Goal: Contribute content: Contribute content

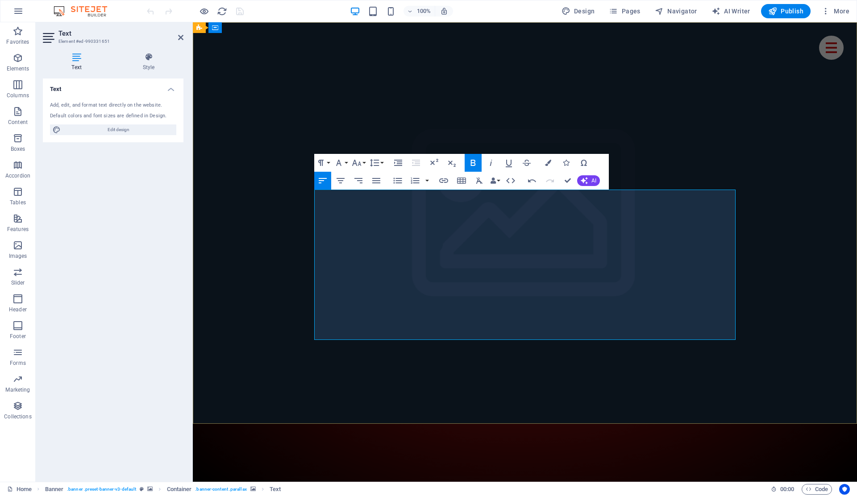
drag, startPoint x: 356, startPoint y: 281, endPoint x: 315, endPoint y: 280, distance: 41.9
copy strong "6,000 serija"
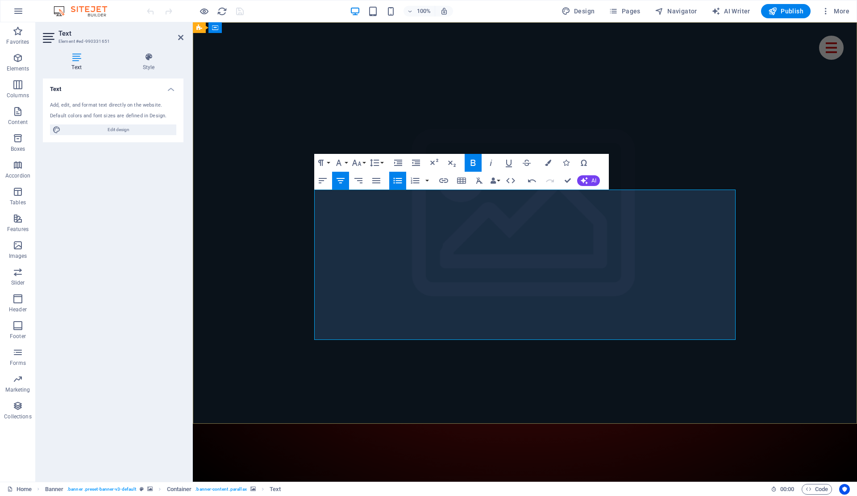
drag, startPoint x: 387, startPoint y: 270, endPoint x: 316, endPoint y: 273, distance: 71.0
drag, startPoint x: 339, startPoint y: 269, endPoint x: 366, endPoint y: 269, distance: 27.2
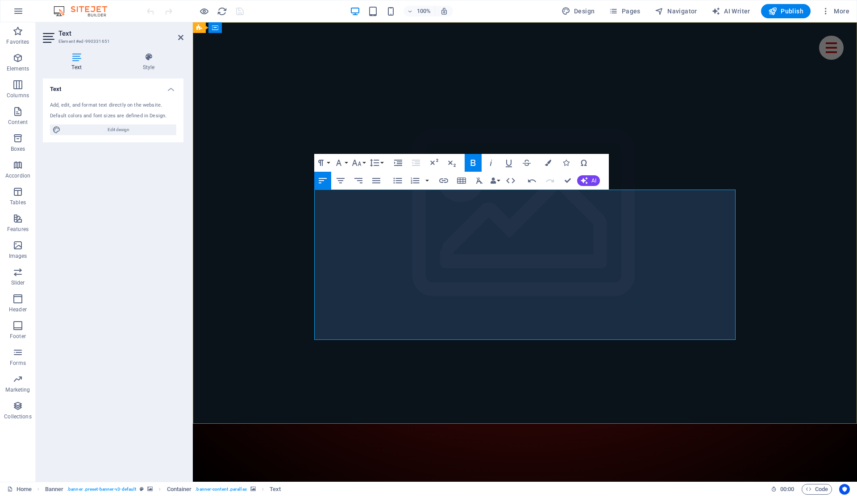
drag, startPoint x: 388, startPoint y: 271, endPoint x: 337, endPoint y: 269, distance: 50.4
copy strong "40,000 filmova"
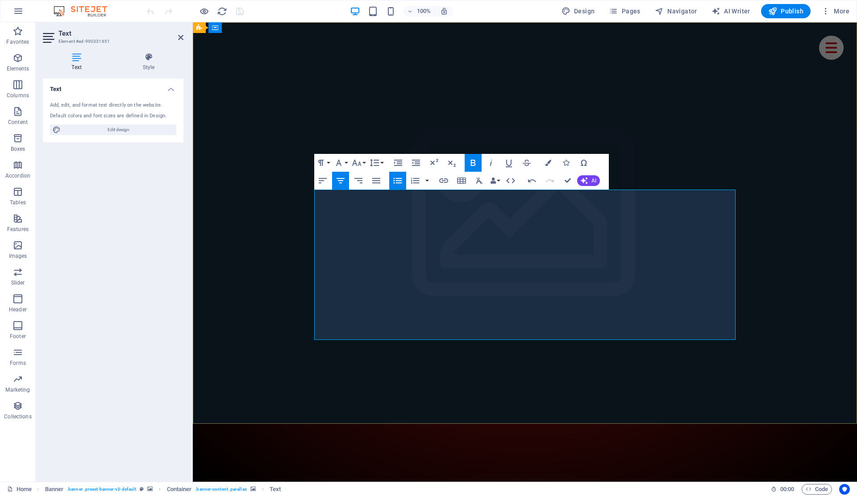
drag, startPoint x: 314, startPoint y: 259, endPoint x: 448, endPoint y: 259, distance: 133.8
copy span "Više od 25,000 TV kanala iz celog sveta."
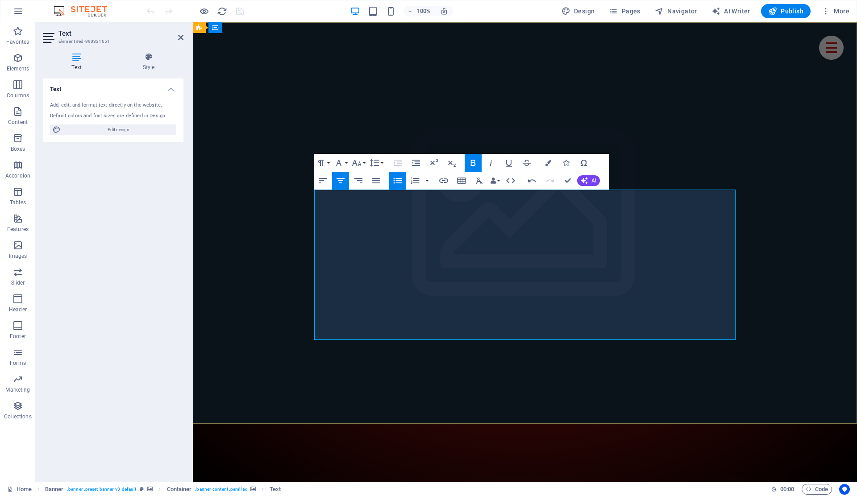
drag, startPoint x: 447, startPoint y: 261, endPoint x: 317, endPoint y: 259, distance: 130.3
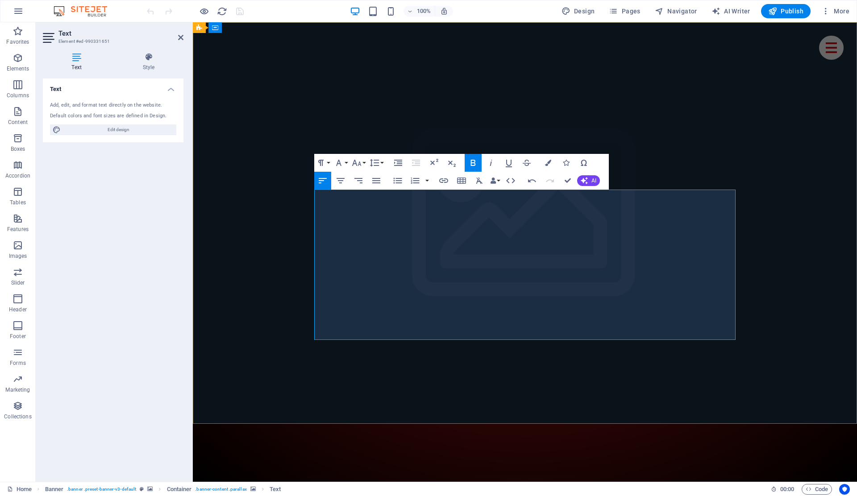
drag, startPoint x: 354, startPoint y: 249, endPoint x: 315, endPoint y: 249, distance: 39.7
copy span "Naš paket:"
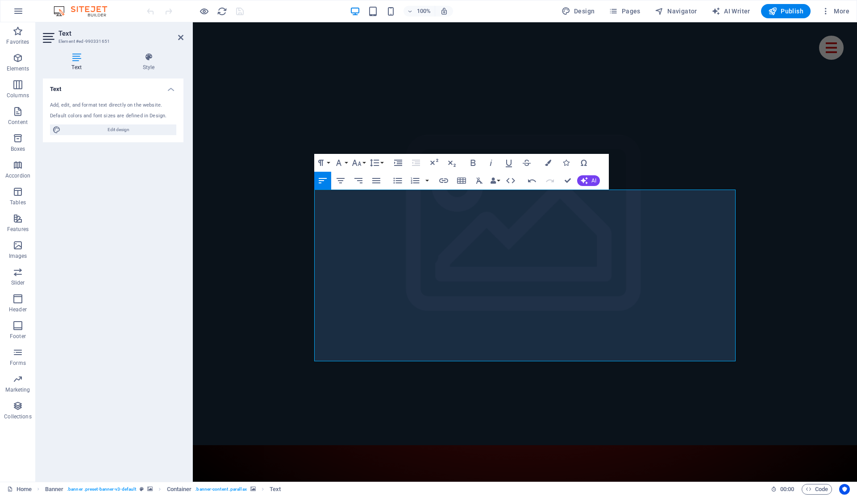
drag, startPoint x: 395, startPoint y: 315, endPoint x: 312, endPoint y: 204, distance: 137.9
drag, startPoint x: 369, startPoint y: 313, endPoint x: 325, endPoint y: 248, distance: 78.4
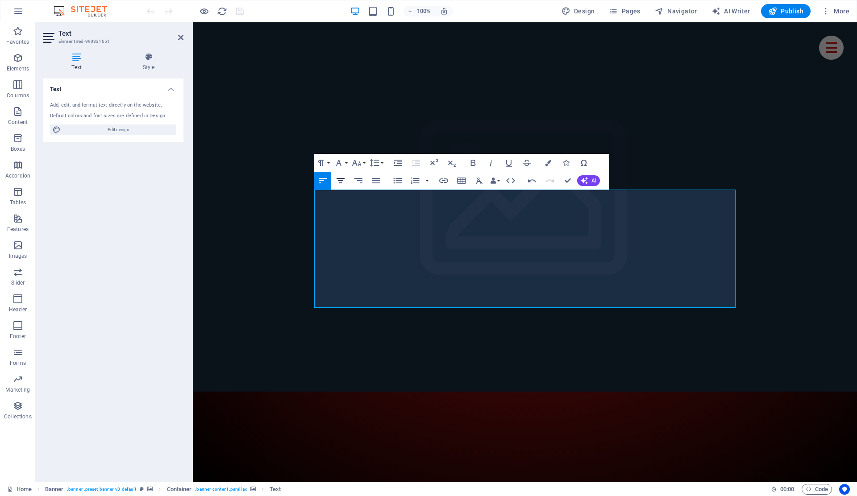
click at [338, 182] on icon "button" at bounding box center [340, 180] width 11 height 11
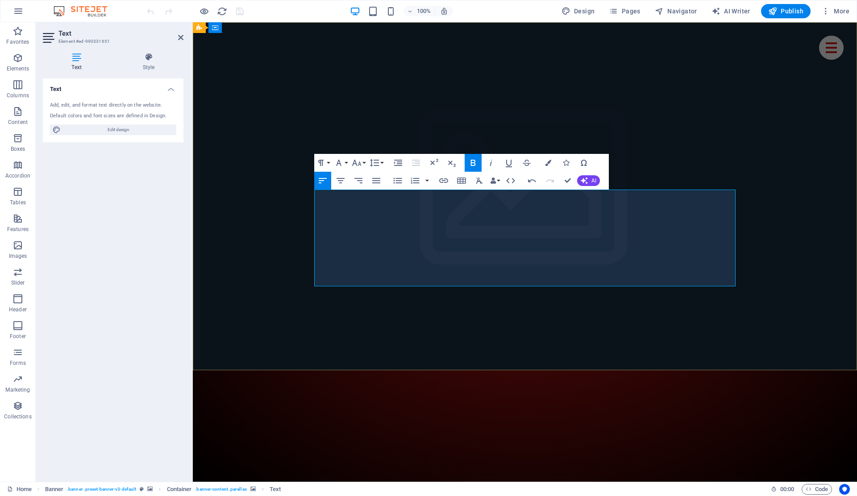
drag, startPoint x: 522, startPoint y: 228, endPoint x: 320, endPoint y: 202, distance: 204.2
copy strong "Uživajte u vrhunskom TV iskustvu uz najnovije tehnologije!"
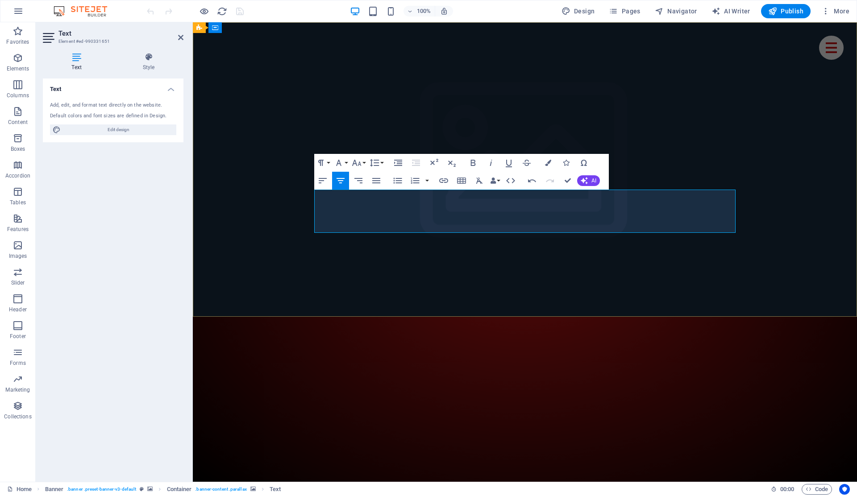
drag, startPoint x: 552, startPoint y: 226, endPoint x: 456, endPoint y: 204, distance: 98.7
click at [476, 164] on icon "button" at bounding box center [473, 162] width 11 height 11
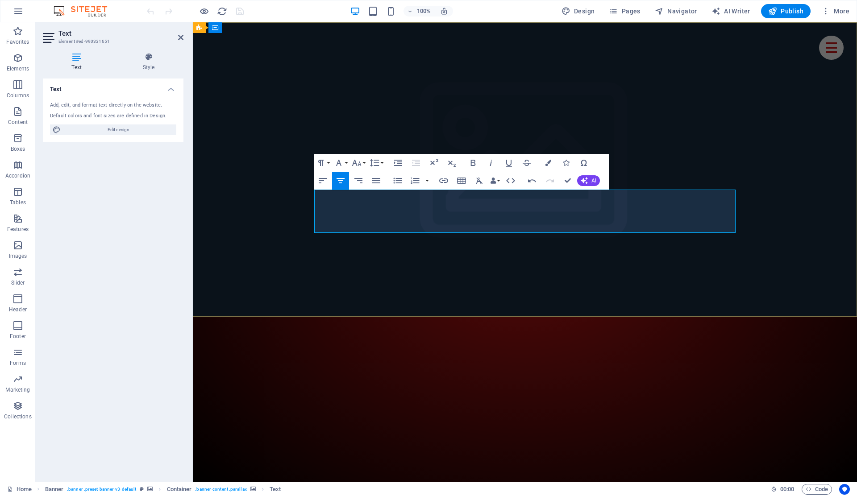
drag, startPoint x: 541, startPoint y: 195, endPoint x: 534, endPoint y: 195, distance: 7.6
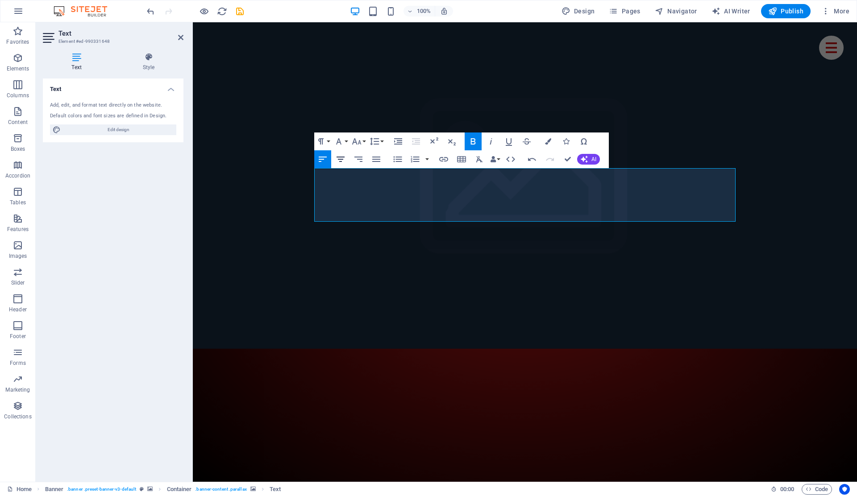
click at [336, 161] on icon "button" at bounding box center [340, 159] width 11 height 11
click at [361, 161] on icon "button" at bounding box center [358, 159] width 11 height 11
click at [325, 157] on icon "button" at bounding box center [323, 159] width 8 height 5
click at [339, 158] on icon "button" at bounding box center [340, 159] width 11 height 11
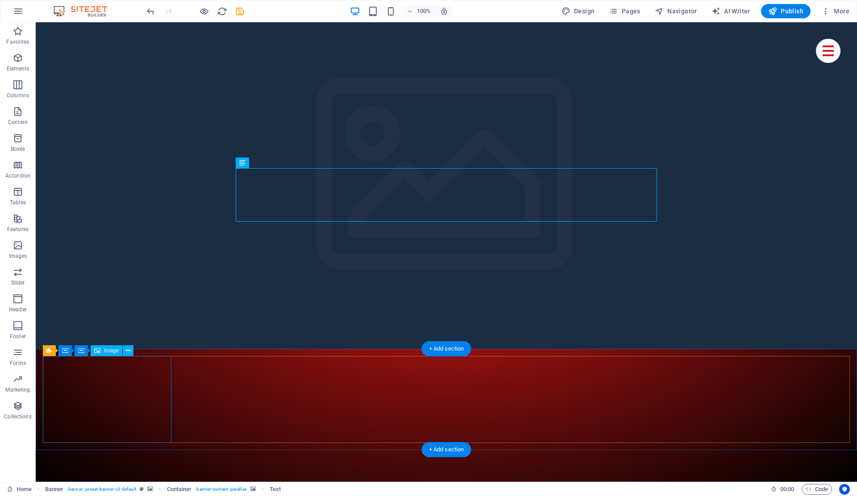
select select "%"
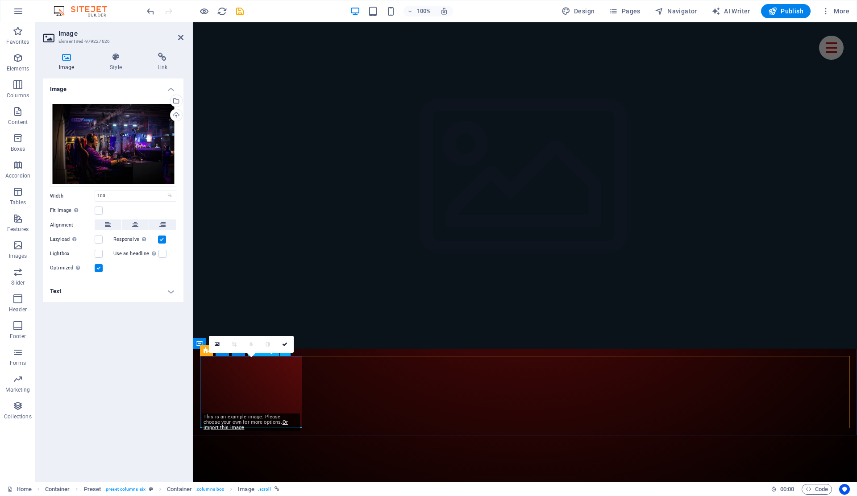
click at [249, 422] on div "This is an example image. Please choose your own for more options. Or import th…" at bounding box center [251, 423] width 98 height 18
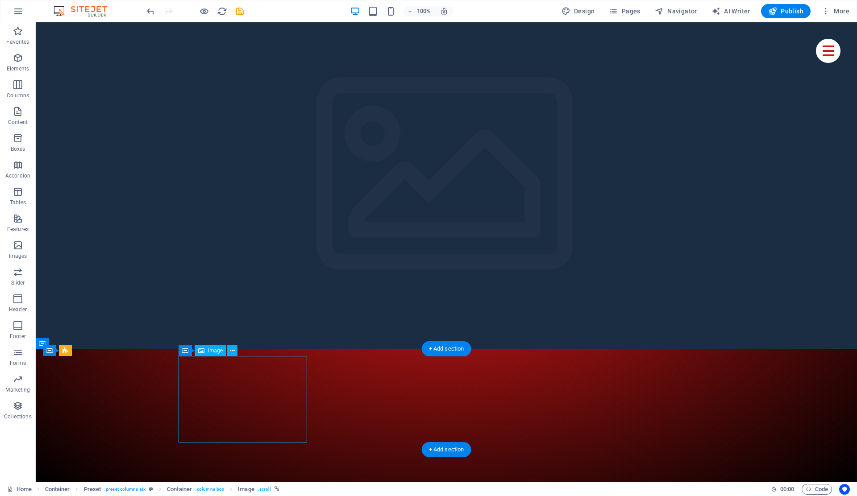
select select "%"
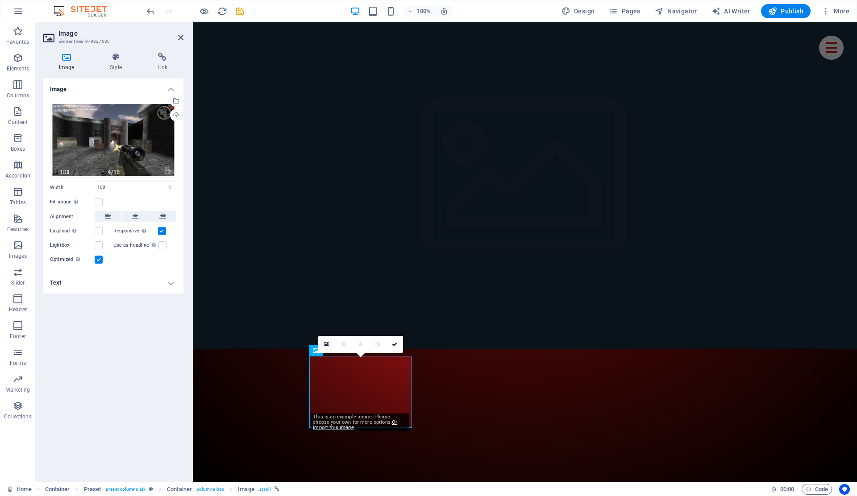
click at [347, 426] on div "This is an example image. Please choose your own for more options. Or import th…" at bounding box center [360, 423] width 98 height 18
click at [354, 423] on div "This is an example image. Please choose your own for more options. Or import th…" at bounding box center [360, 423] width 98 height 18
drag, startPoint x: 354, startPoint y: 423, endPoint x: 338, endPoint y: 420, distance: 15.8
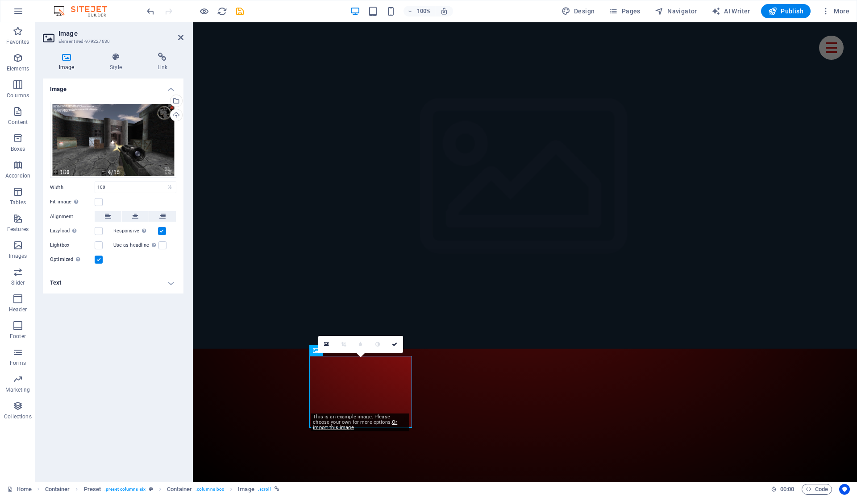
click at [338, 420] on div "This is an example image. Please choose your own for more options. Or import th…" at bounding box center [360, 423] width 98 height 18
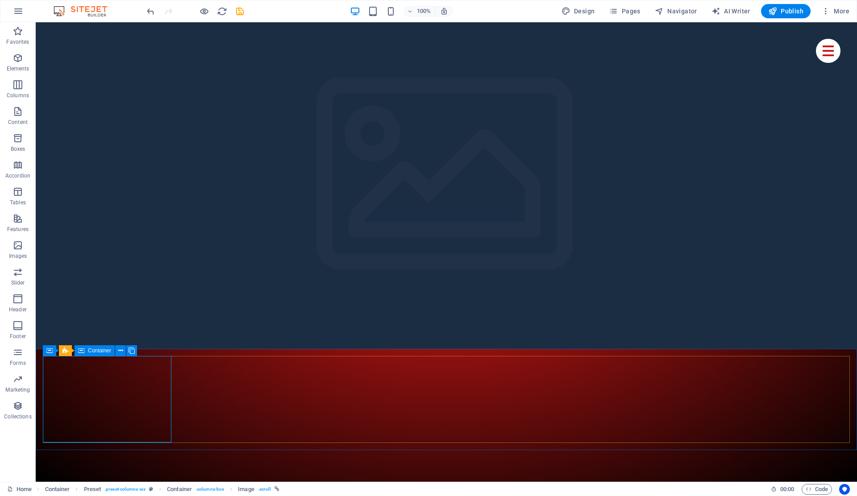
click at [106, 350] on span "Container" at bounding box center [99, 350] width 23 height 5
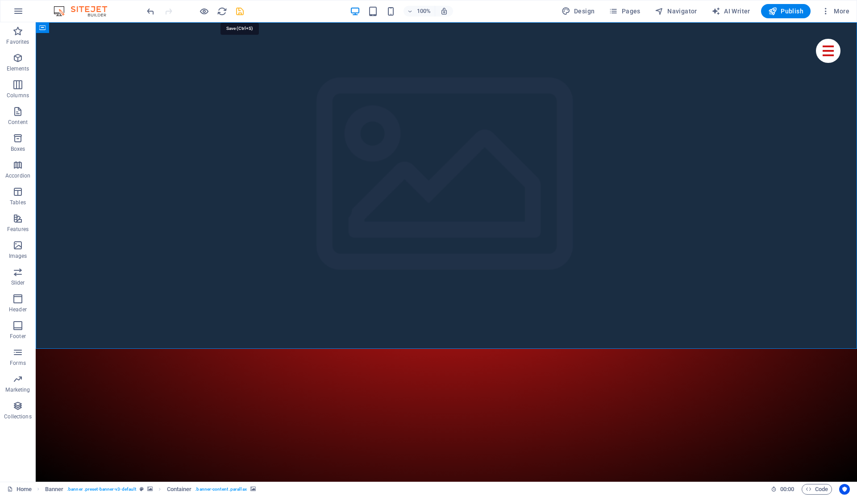
click at [240, 11] on icon "save" at bounding box center [240, 11] width 10 height 10
checkbox input "false"
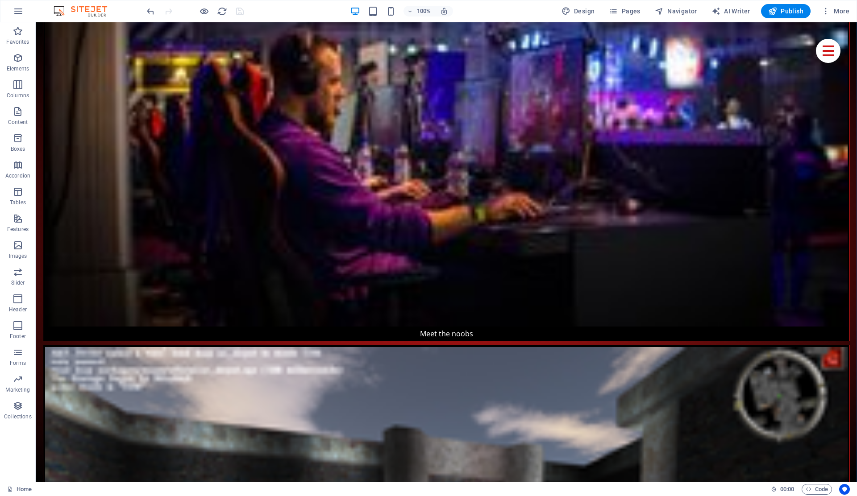
scroll to position [1461, 0]
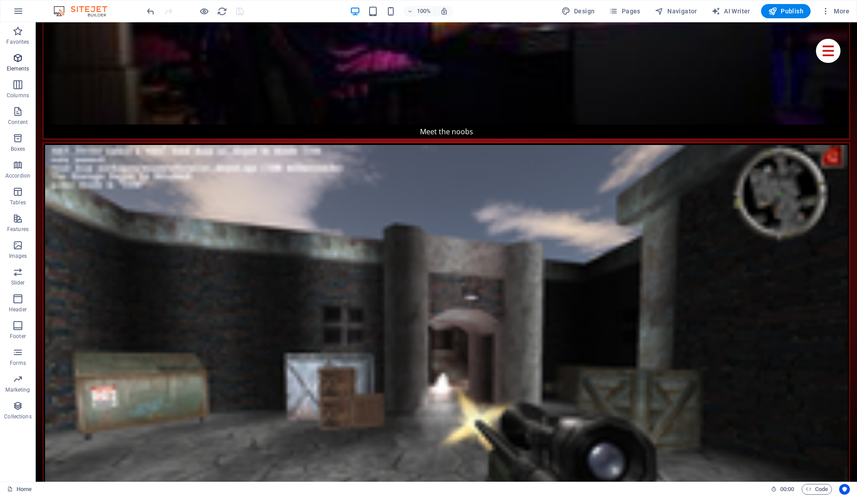
click at [18, 59] on icon "button" at bounding box center [17, 58] width 11 height 11
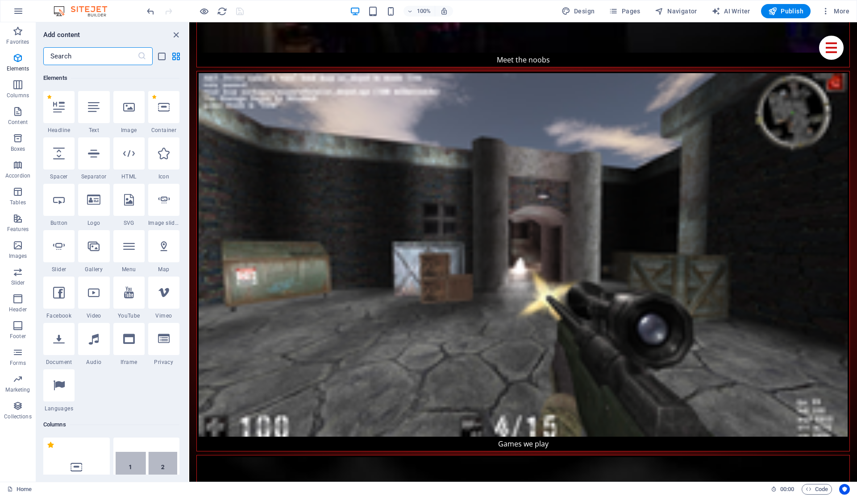
scroll to position [95, 0]
click at [84, 55] on input "text" at bounding box center [90, 56] width 94 height 18
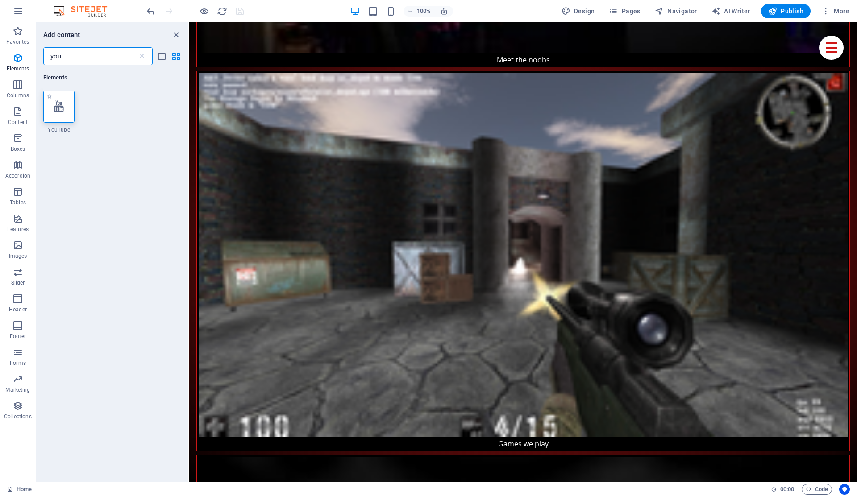
type input "you"
click at [55, 114] on div at bounding box center [58, 107] width 31 height 32
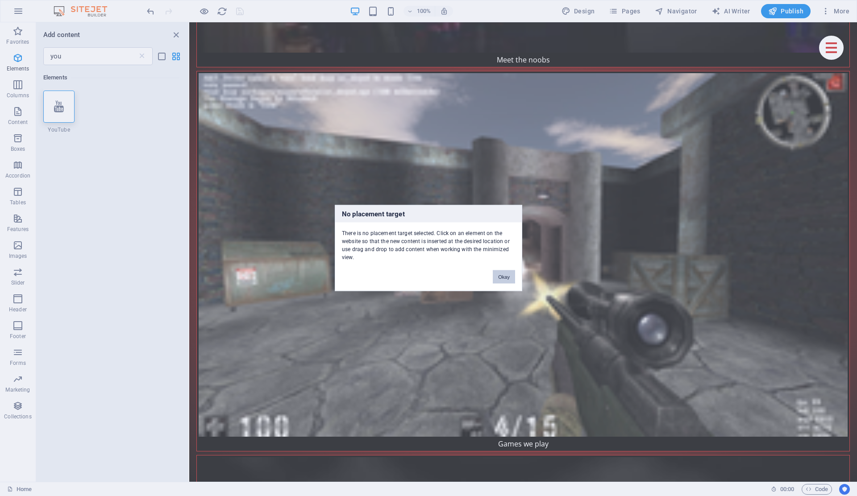
click at [502, 275] on button "Okay" at bounding box center [504, 276] width 22 height 13
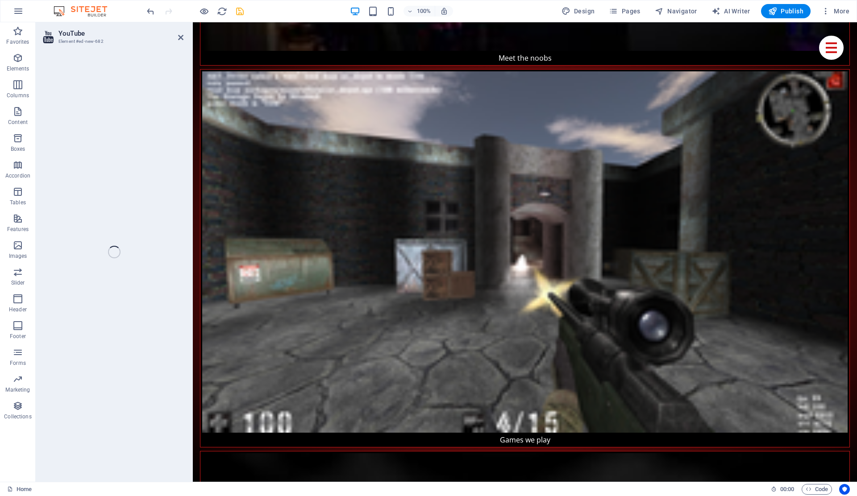
scroll to position [1446, 0]
select select "ar16_9"
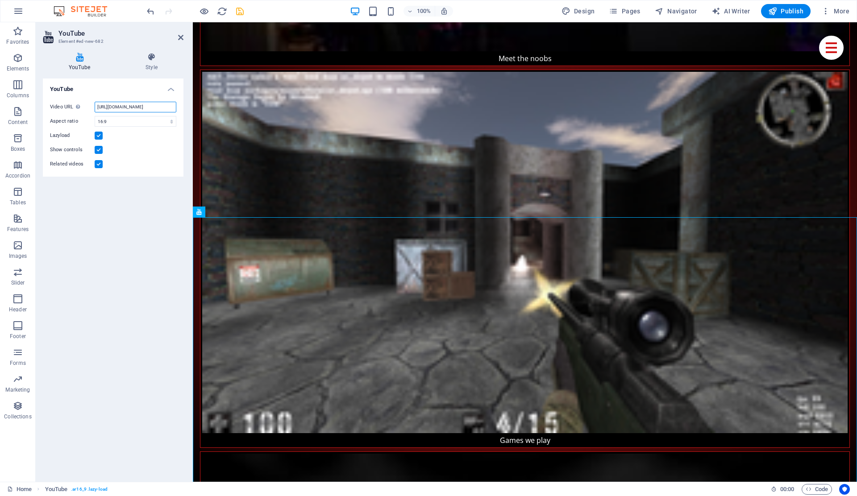
click at [120, 108] on input "[URL][DOMAIN_NAME]" at bounding box center [136, 107] width 82 height 11
paste input "[DOMAIN_NAME][URL]"
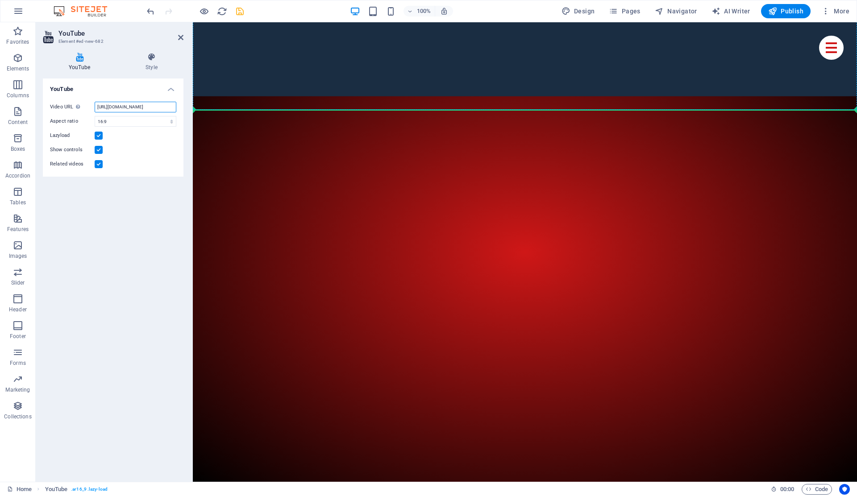
scroll to position [201, 0]
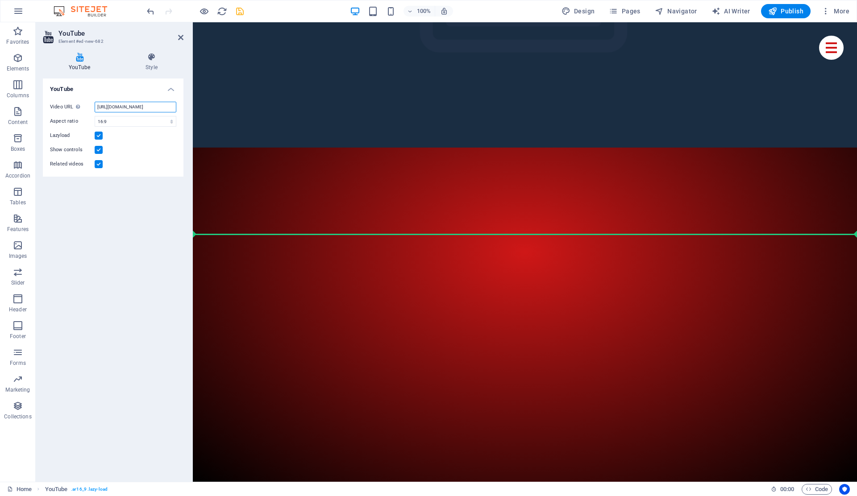
drag, startPoint x: 402, startPoint y: 236, endPoint x: 239, endPoint y: 247, distance: 163.2
type input "[URL][DOMAIN_NAME]"
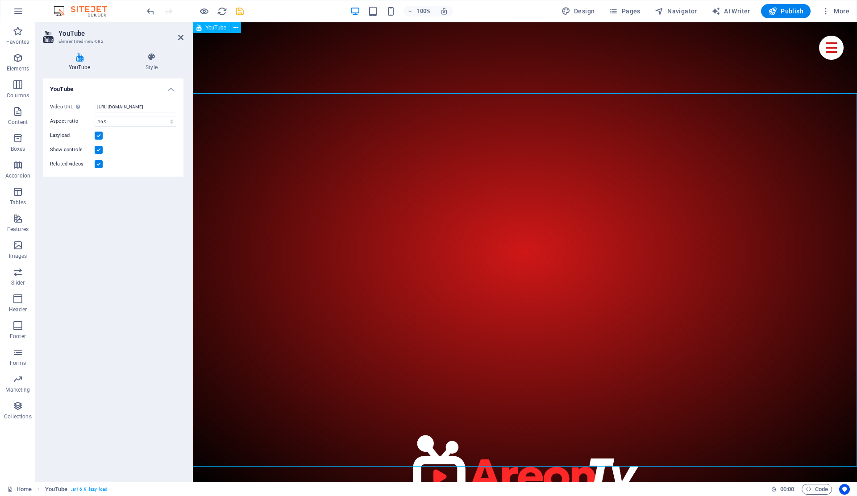
scroll to position [334, 0]
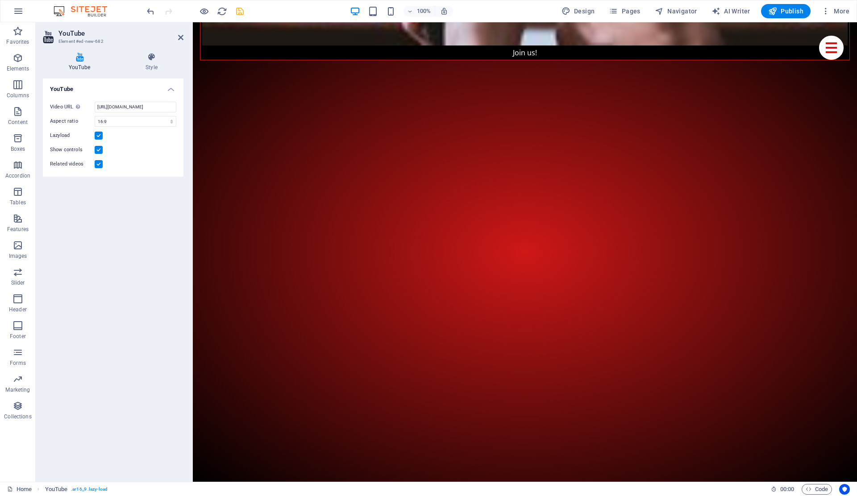
scroll to position [3374, 0]
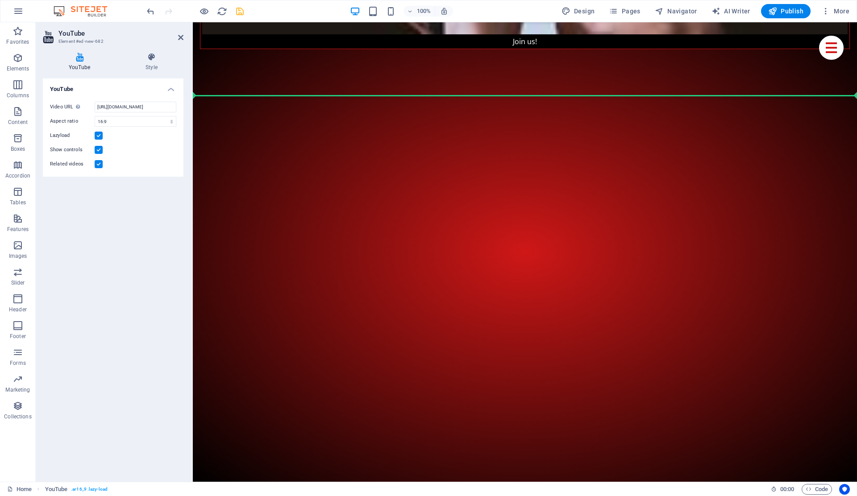
drag, startPoint x: 402, startPoint y: 203, endPoint x: 268, endPoint y: 145, distance: 145.5
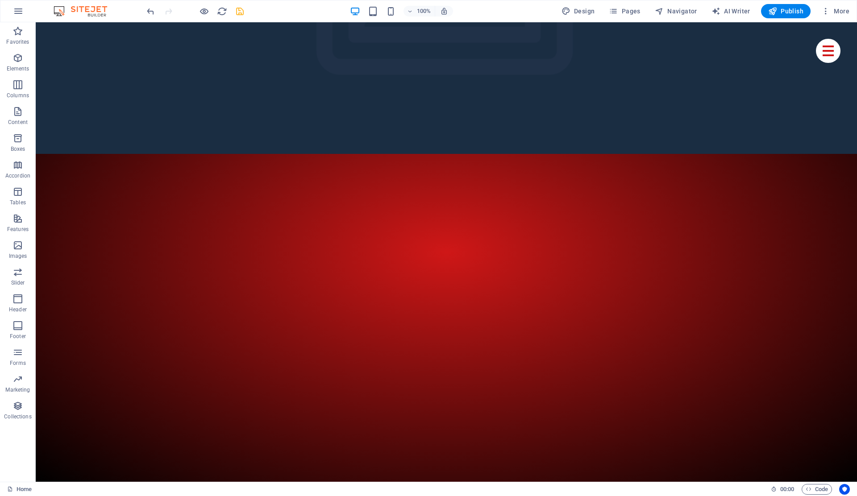
scroll to position [0, 0]
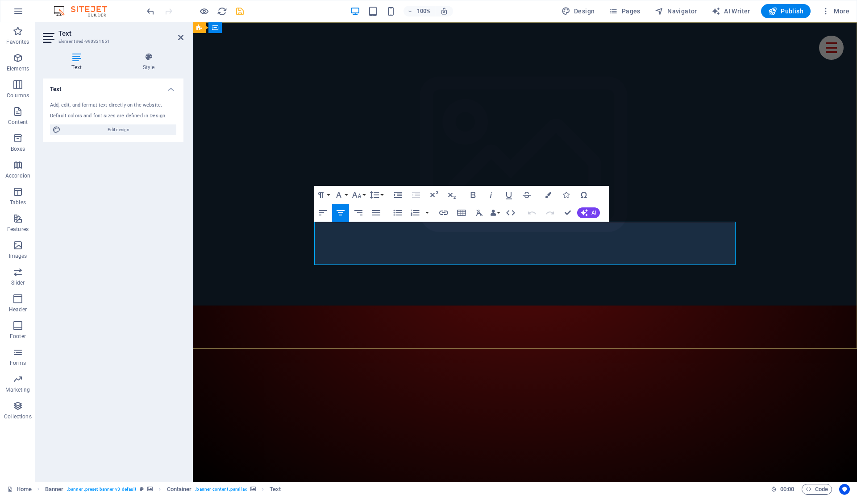
drag, startPoint x: 555, startPoint y: 259, endPoint x: 503, endPoint y: 261, distance: 52.2
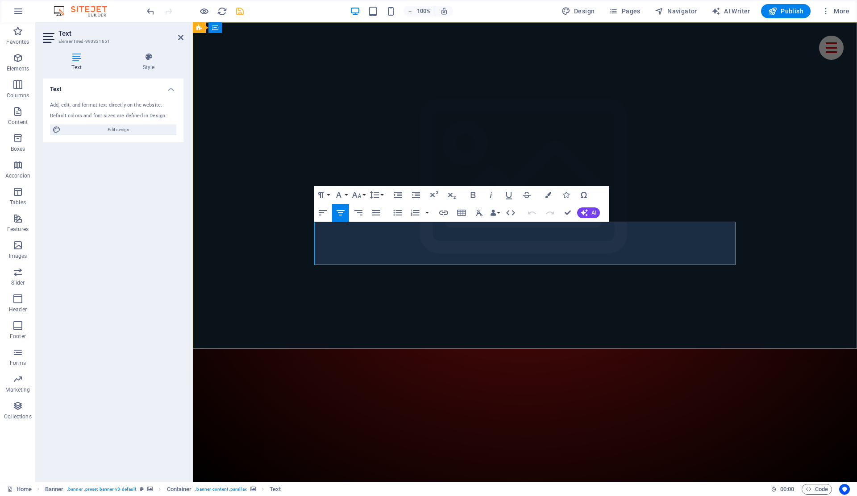
copy div "Naš paket: Više od 25,000 TV kanala iz celog sveta. 40,000 filmova 6,000 serija"
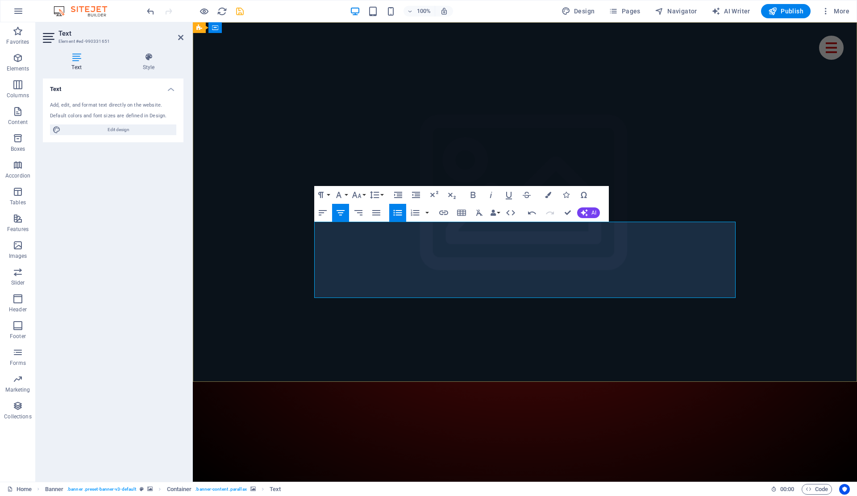
drag, startPoint x: 596, startPoint y: 273, endPoint x: 465, endPoint y: 266, distance: 130.4
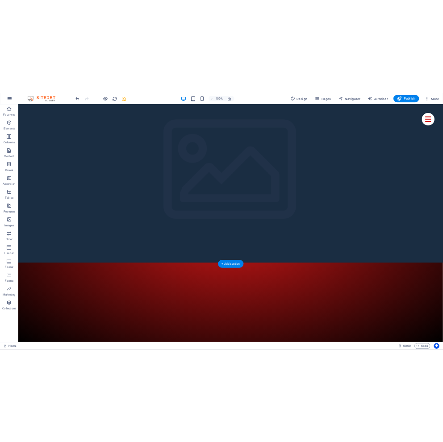
scroll to position [29, 0]
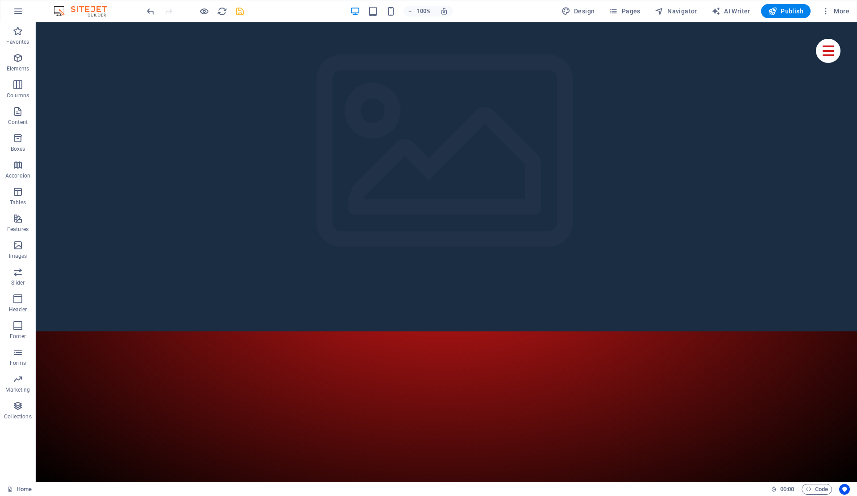
click at [239, 10] on icon "save" at bounding box center [240, 11] width 10 height 10
checkbox input "false"
